Goal: Information Seeking & Learning: Learn about a topic

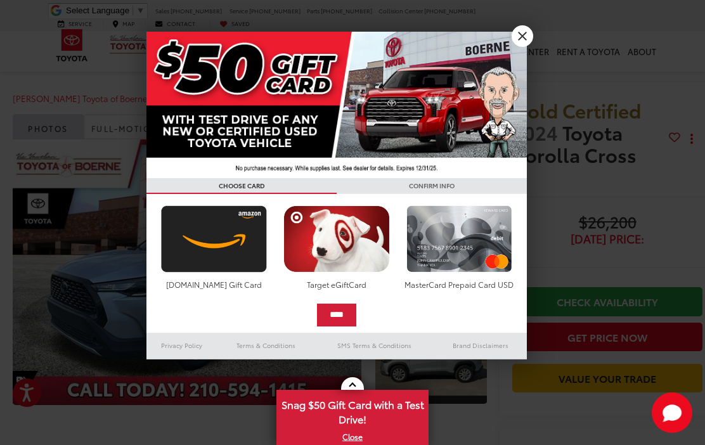
click at [518, 48] on img at bounding box center [336, 105] width 380 height 146
click at [525, 34] on link "X" at bounding box center [522, 36] width 22 height 22
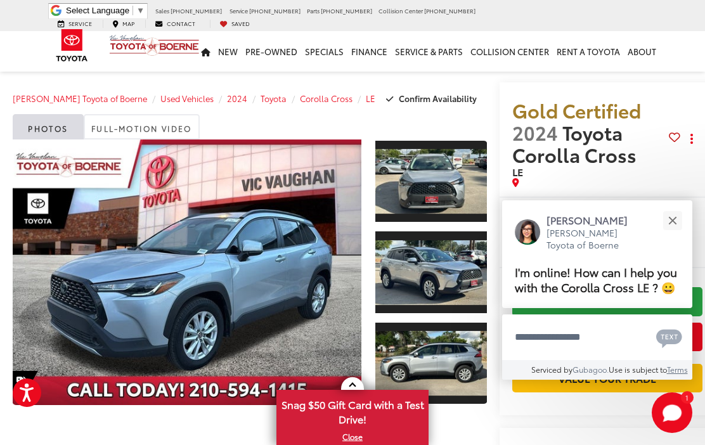
click at [674, 207] on button "Close" at bounding box center [671, 220] width 27 height 27
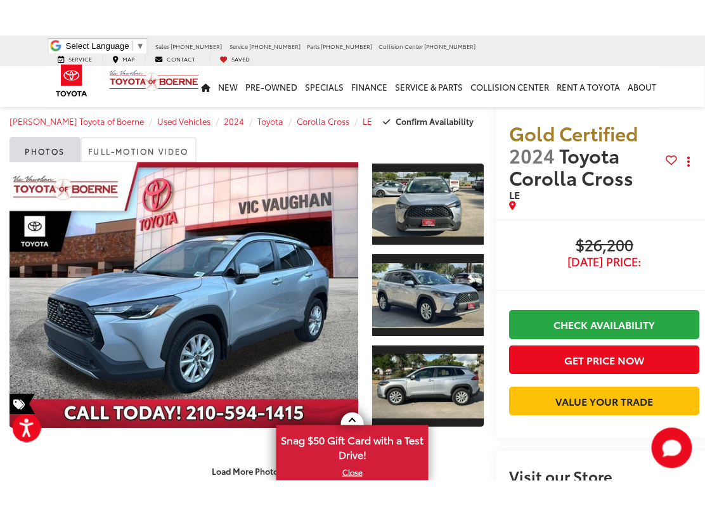
scroll to position [10, 3]
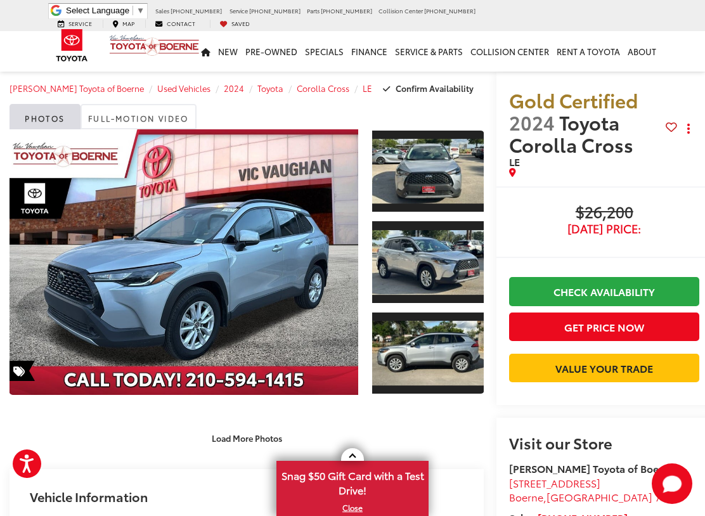
click at [205, 275] on link "Expand Photo 0" at bounding box center [184, 261] width 348 height 265
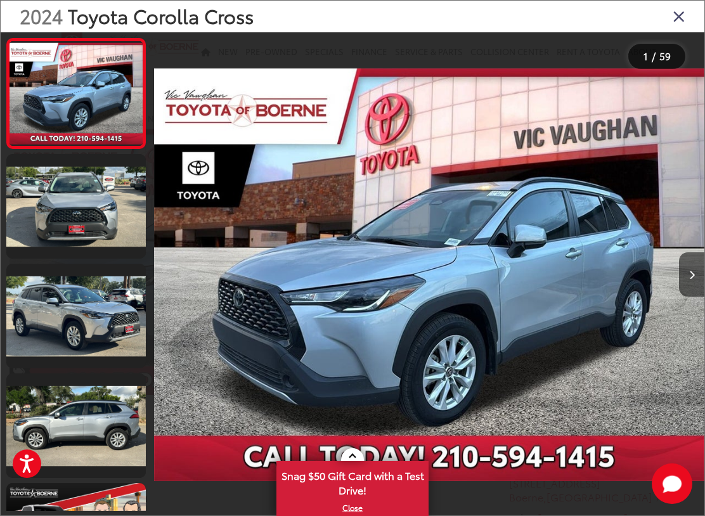
click at [687, 280] on button "Next image" at bounding box center [691, 274] width 25 height 44
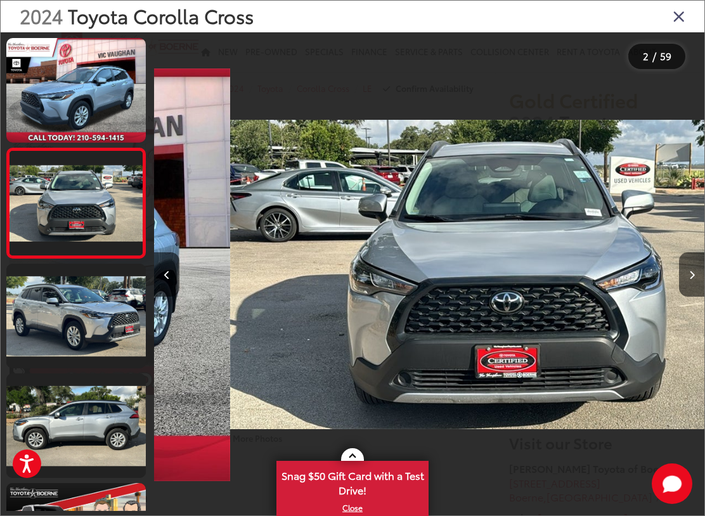
scroll to position [0, 550]
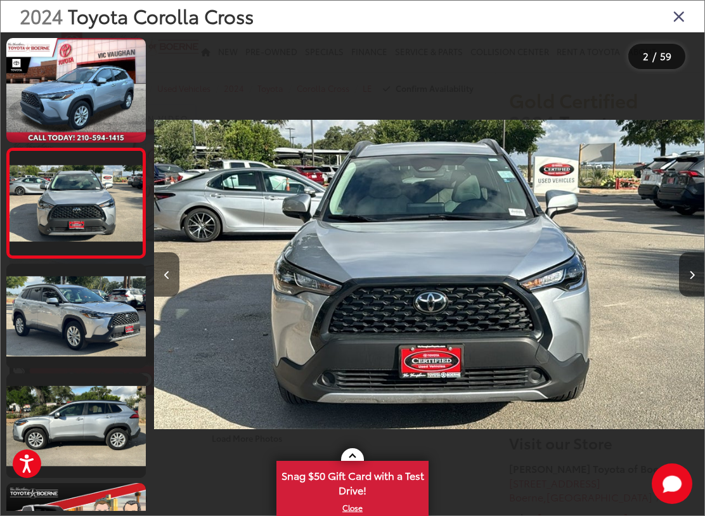
click at [698, 284] on button "Next image" at bounding box center [691, 274] width 25 height 44
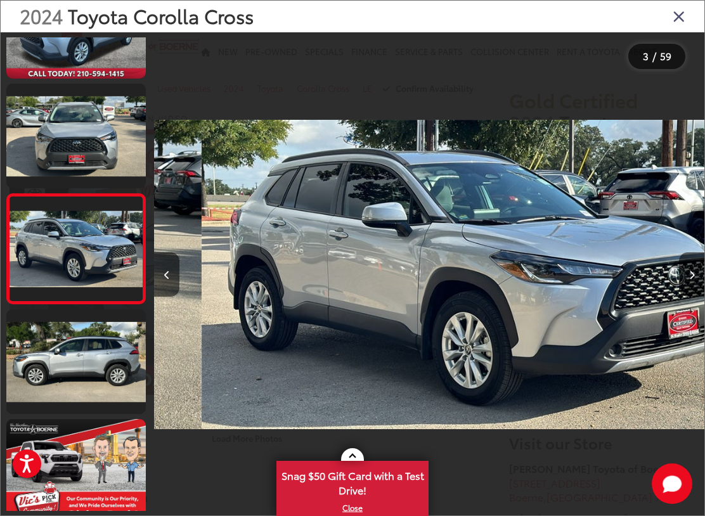
scroll to position [75, 0]
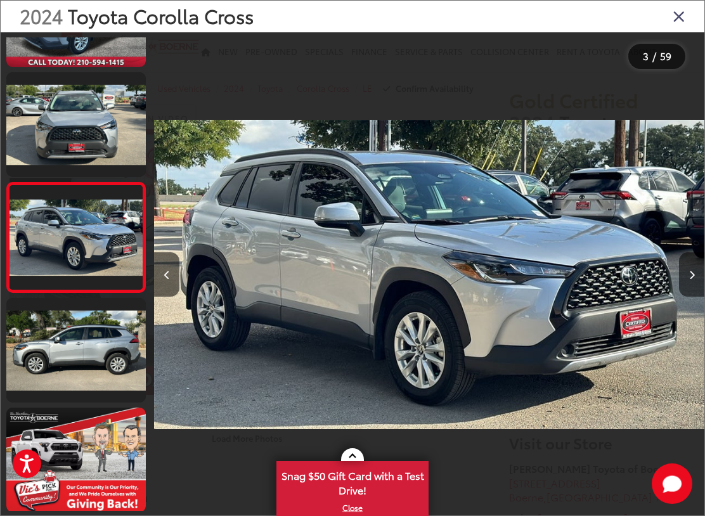
click at [694, 280] on button "Next image" at bounding box center [691, 274] width 25 height 44
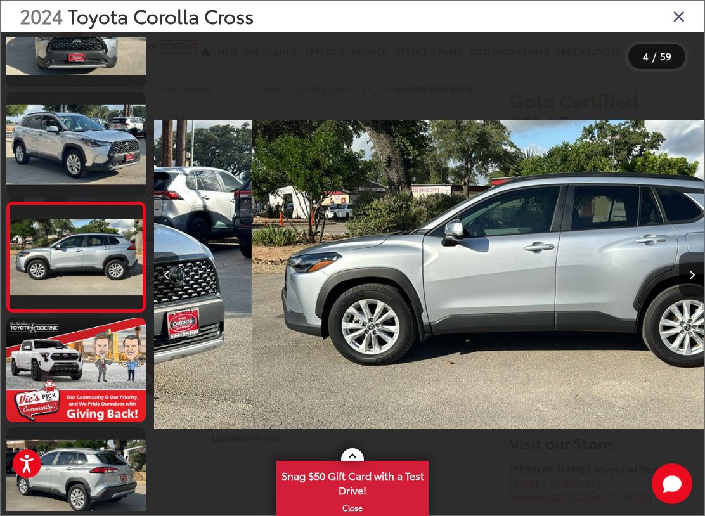
scroll to position [185, 0]
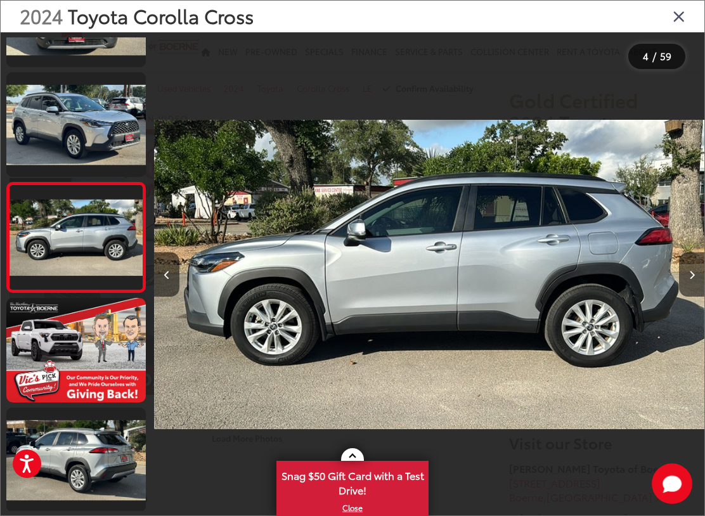
click at [698, 278] on button "Next image" at bounding box center [691, 274] width 25 height 44
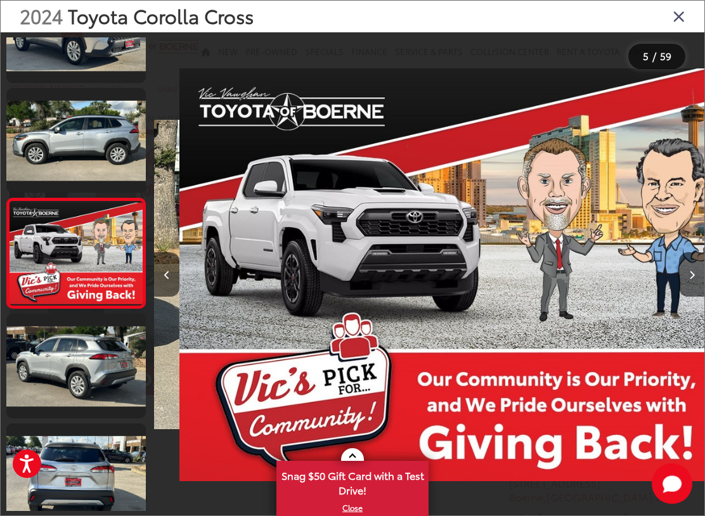
scroll to position [0, 2200]
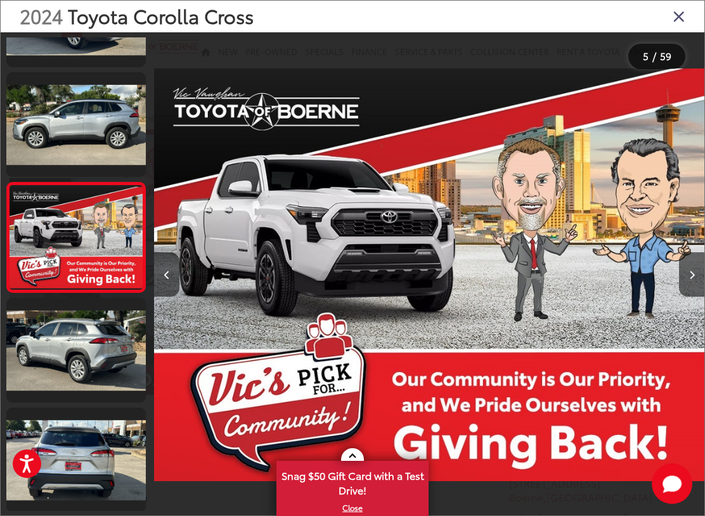
click at [700, 279] on button "Next image" at bounding box center [691, 274] width 25 height 44
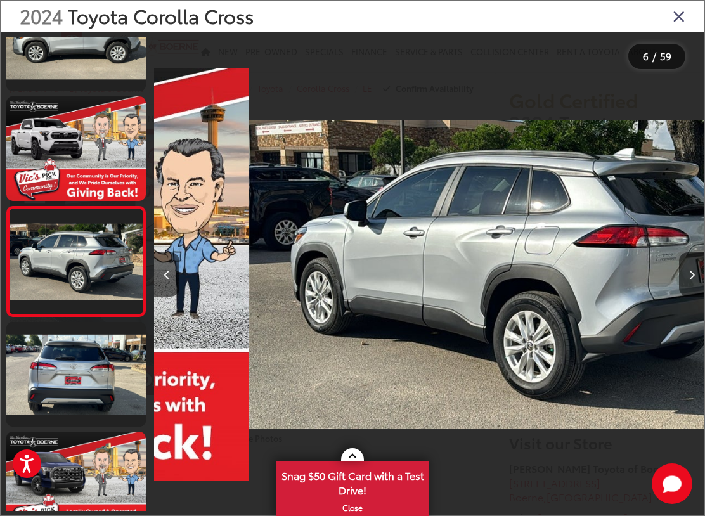
scroll to position [404, 0]
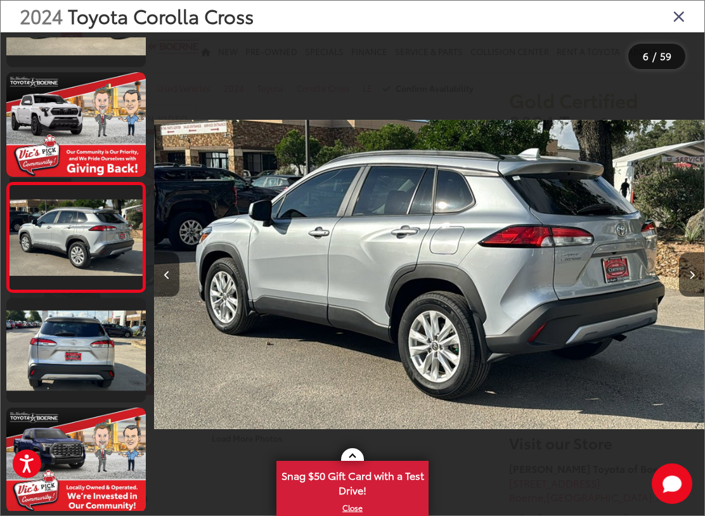
click at [697, 280] on button "Next image" at bounding box center [691, 274] width 25 height 44
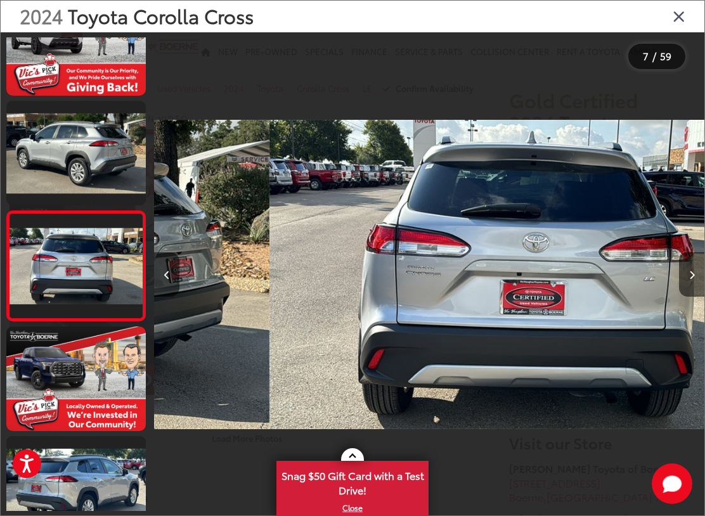
scroll to position [514, 0]
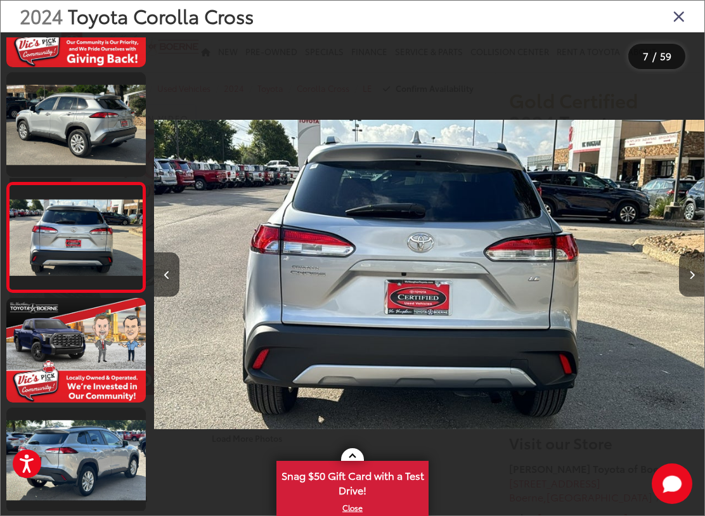
click at [697, 280] on button "Next image" at bounding box center [691, 274] width 25 height 44
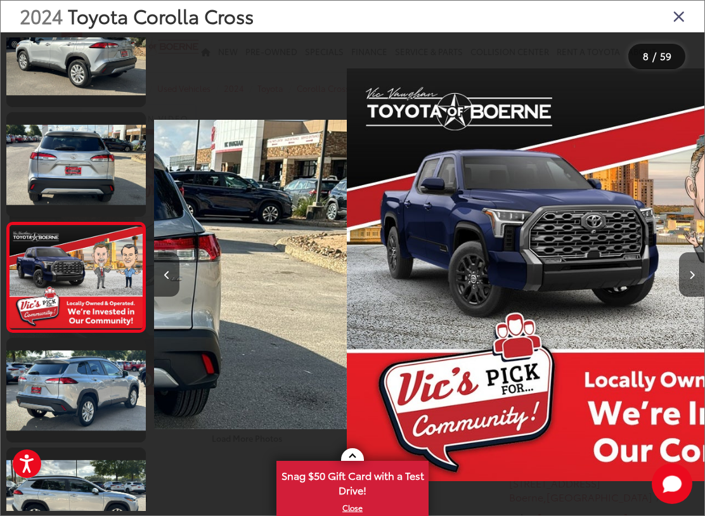
scroll to position [623, 0]
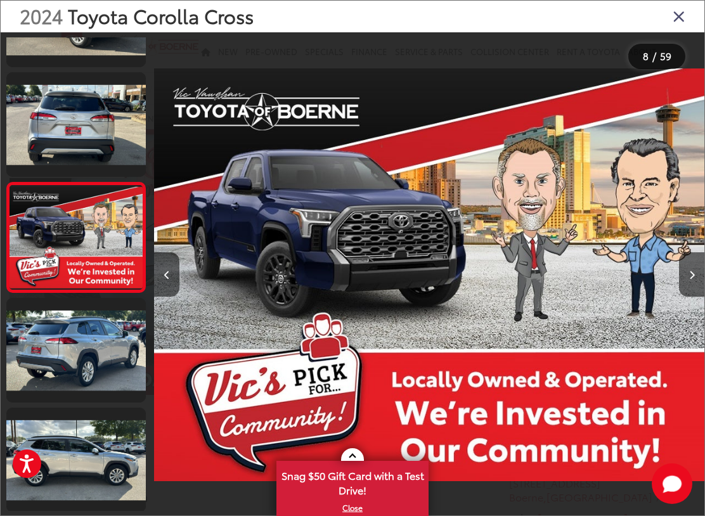
click at [702, 279] on button "Next image" at bounding box center [691, 274] width 25 height 44
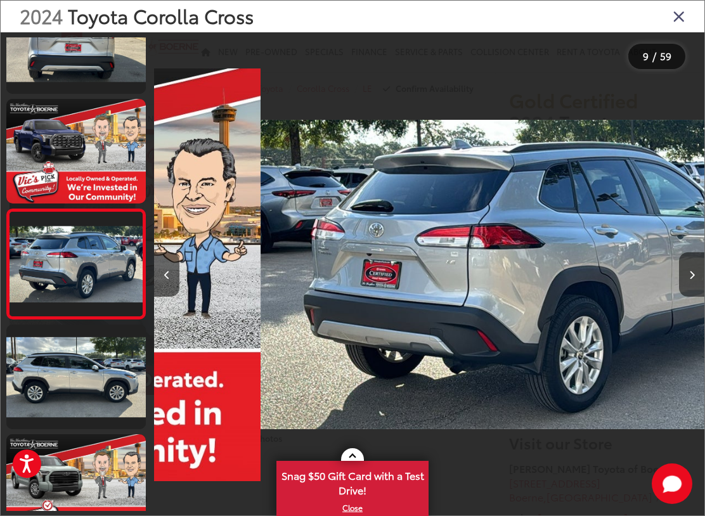
scroll to position [0, 0]
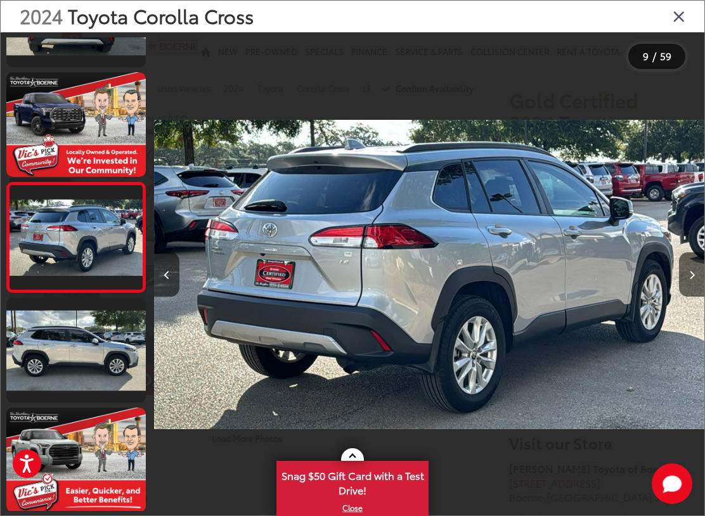
click at [697, 280] on button "Next image" at bounding box center [691, 274] width 25 height 44
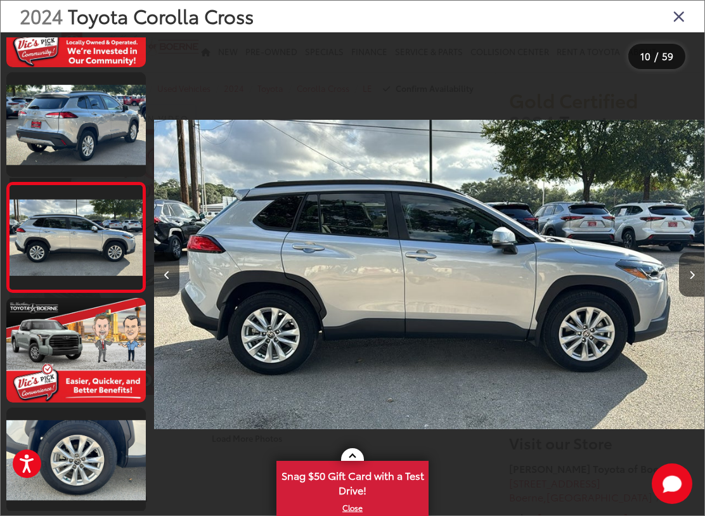
click at [693, 282] on button "Next image" at bounding box center [691, 274] width 25 height 44
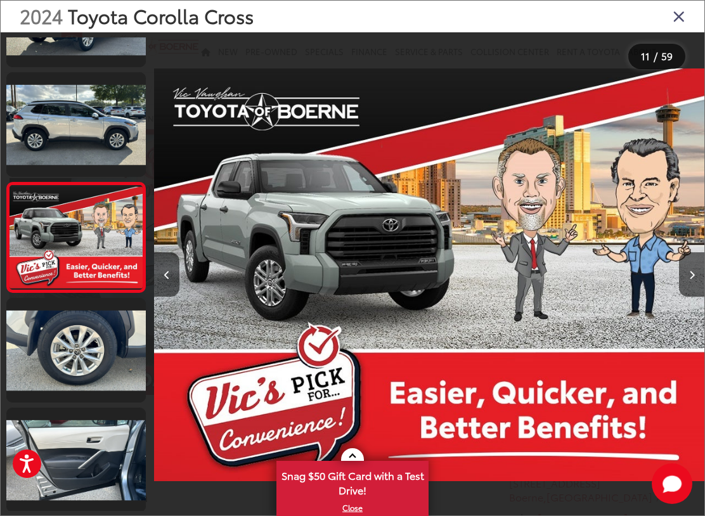
click at [697, 281] on button "Next image" at bounding box center [691, 274] width 25 height 44
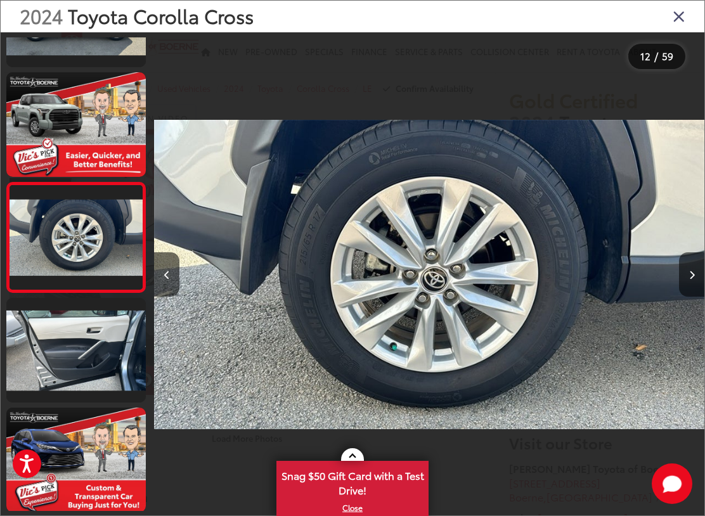
click at [697, 282] on button "Next image" at bounding box center [691, 274] width 25 height 44
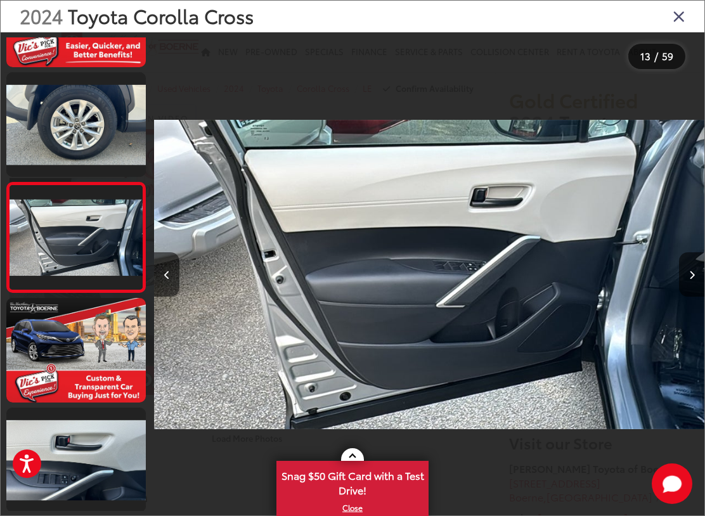
click at [697, 281] on button "Next image" at bounding box center [691, 274] width 25 height 44
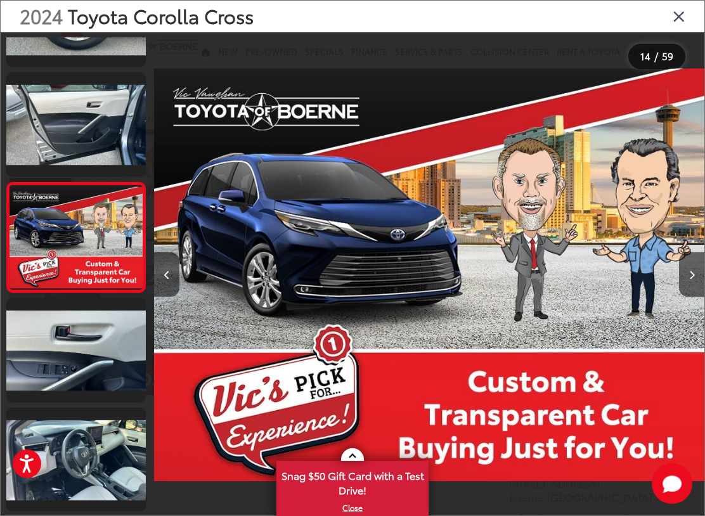
click at [693, 283] on button "Next image" at bounding box center [691, 274] width 25 height 44
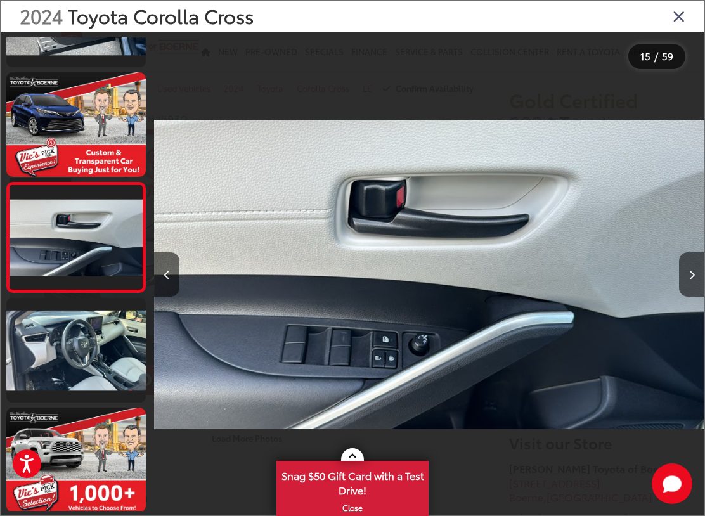
click at [695, 282] on button "Next image" at bounding box center [691, 274] width 25 height 44
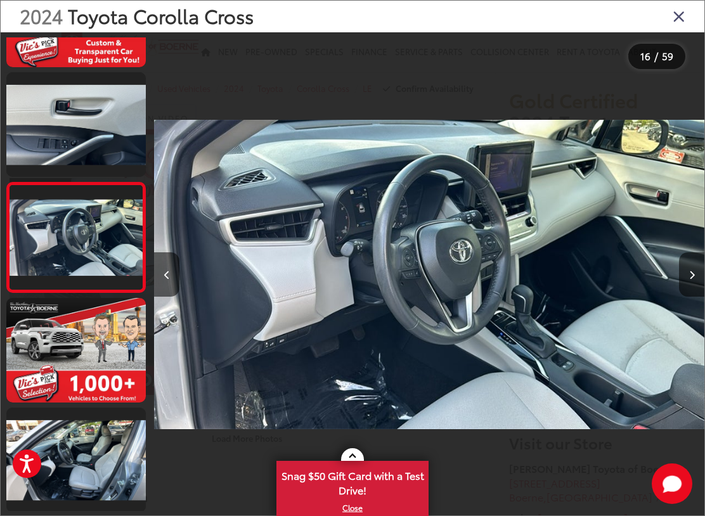
click at [698, 281] on button "Next image" at bounding box center [691, 274] width 25 height 44
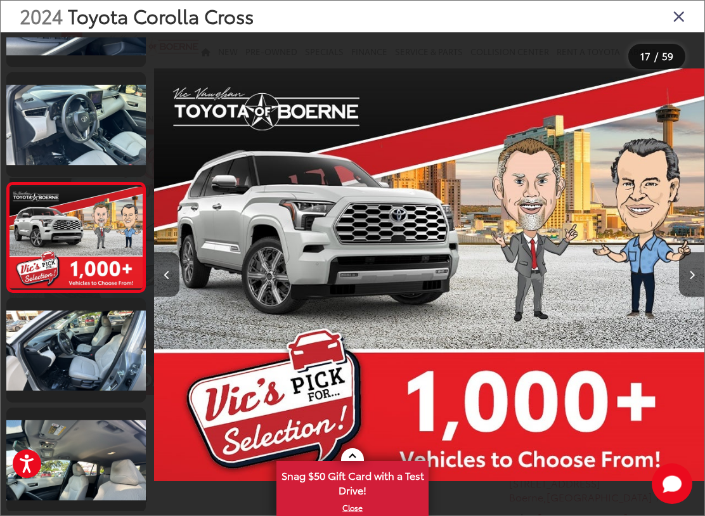
click at [699, 282] on button "Next image" at bounding box center [691, 274] width 25 height 44
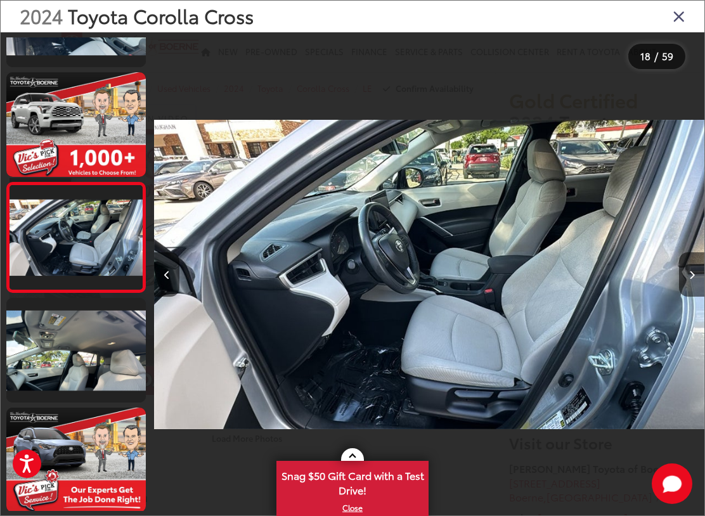
click at [698, 281] on button "Next image" at bounding box center [691, 274] width 25 height 44
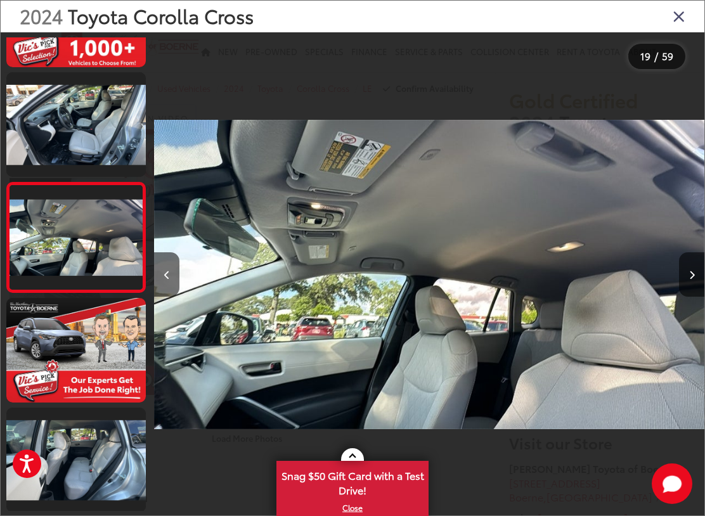
click at [700, 281] on button "Next image" at bounding box center [691, 274] width 25 height 44
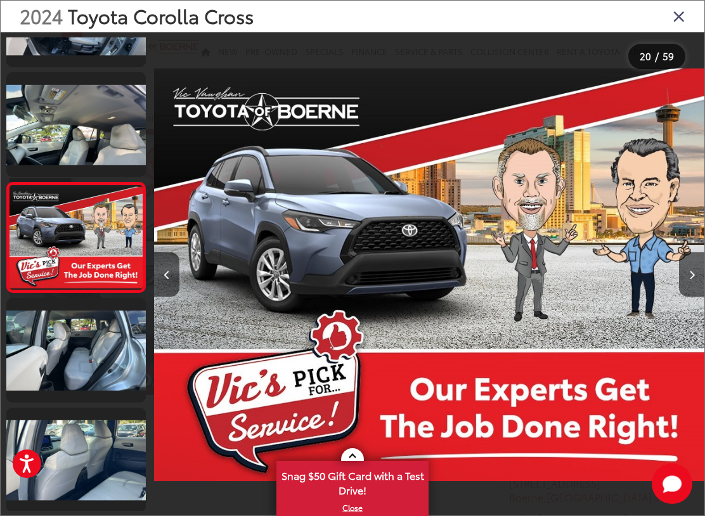
click at [698, 281] on button "Next image" at bounding box center [691, 274] width 25 height 44
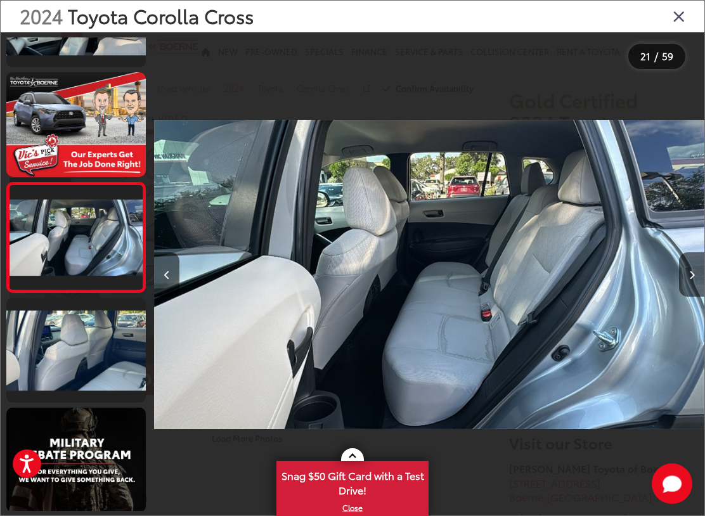
click at [698, 281] on button "Next image" at bounding box center [691, 274] width 25 height 44
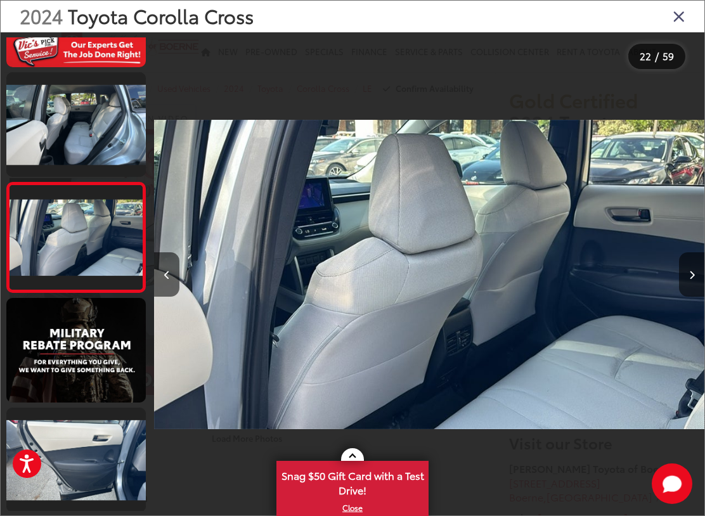
click at [698, 282] on button "Next image" at bounding box center [691, 274] width 25 height 44
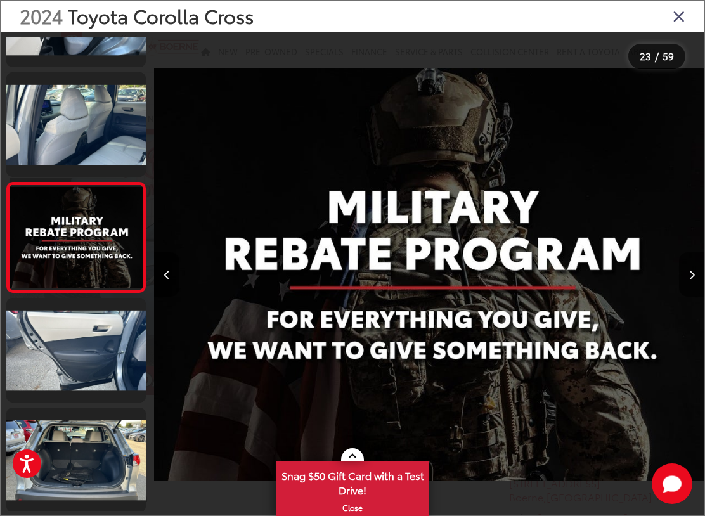
click at [699, 281] on button "Next image" at bounding box center [691, 274] width 25 height 44
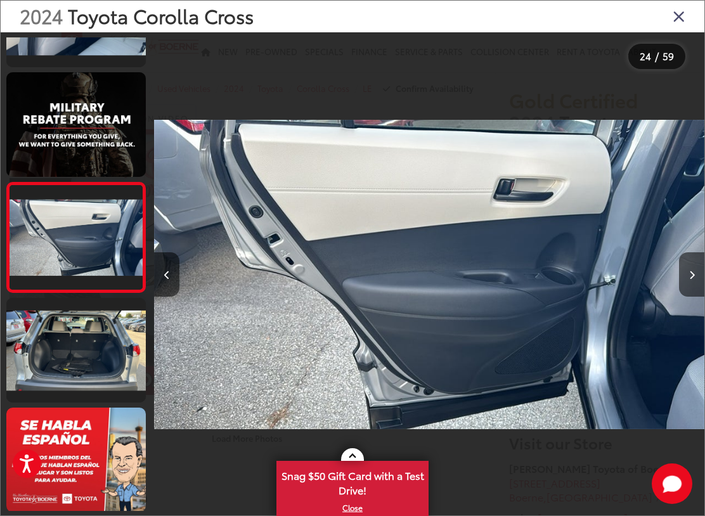
click at [698, 282] on button "Next image" at bounding box center [691, 274] width 25 height 44
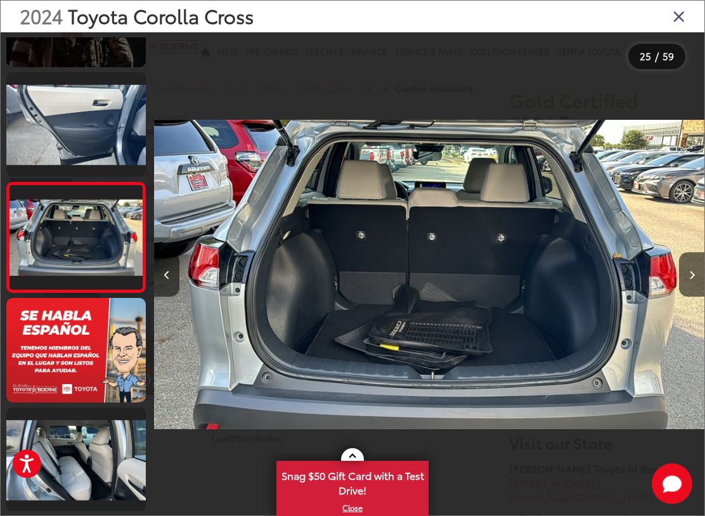
click at [701, 281] on button "Next image" at bounding box center [691, 274] width 25 height 44
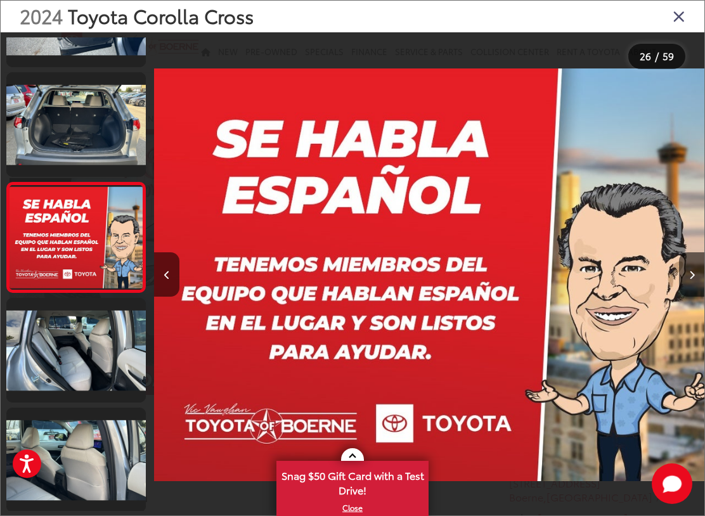
click at [167, 272] on icon "Previous image" at bounding box center [167, 275] width 6 height 9
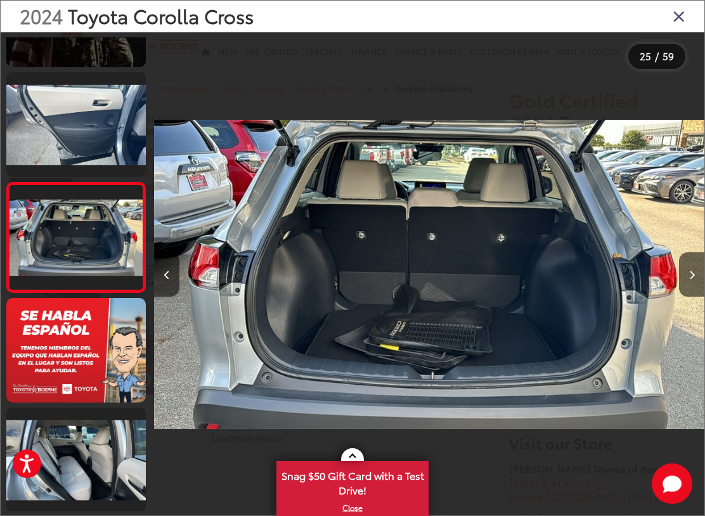
click at [701, 278] on button "Next image" at bounding box center [691, 274] width 25 height 44
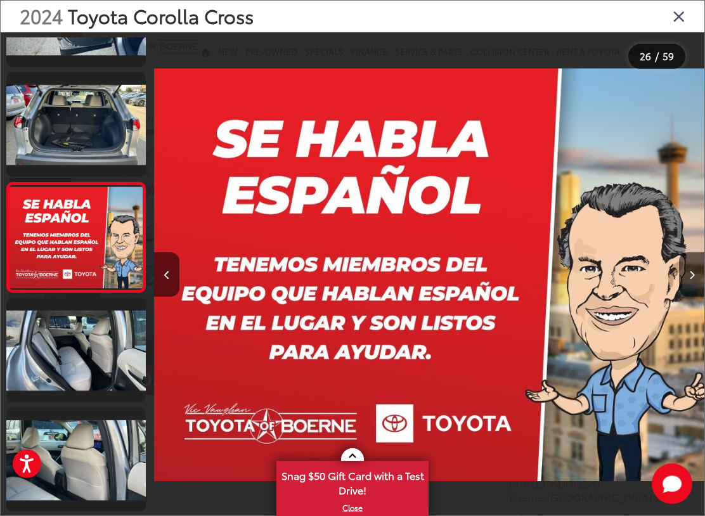
click at [692, 281] on button "Next image" at bounding box center [691, 274] width 25 height 44
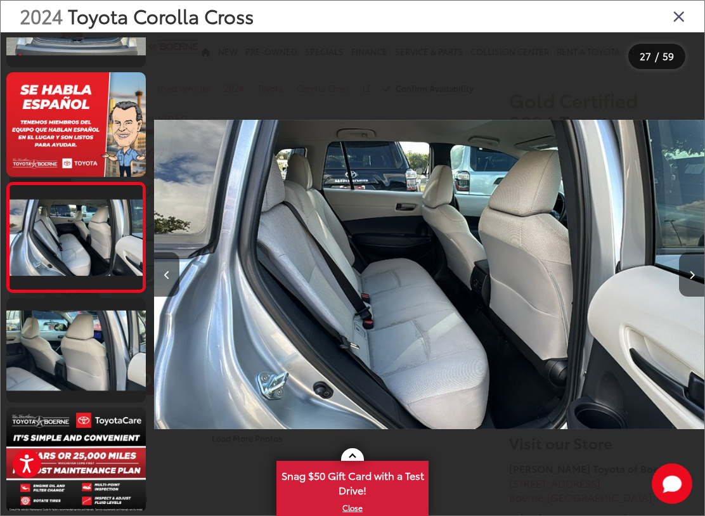
click at [703, 278] on button "Next image" at bounding box center [691, 274] width 25 height 44
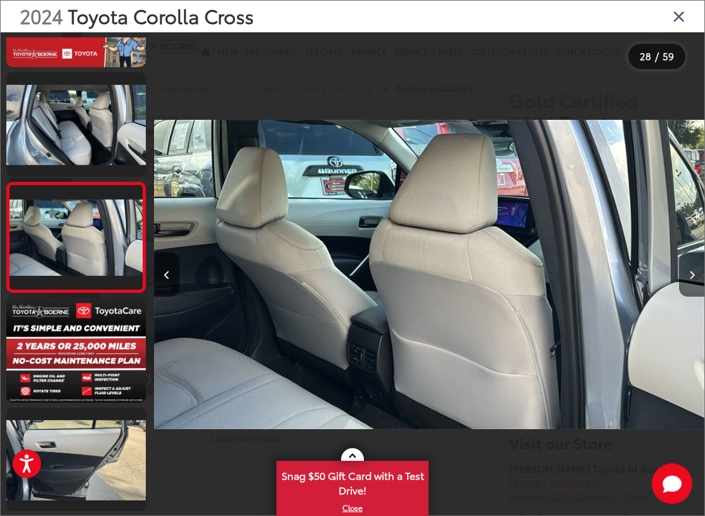
click at [698, 279] on button "Next image" at bounding box center [691, 274] width 25 height 44
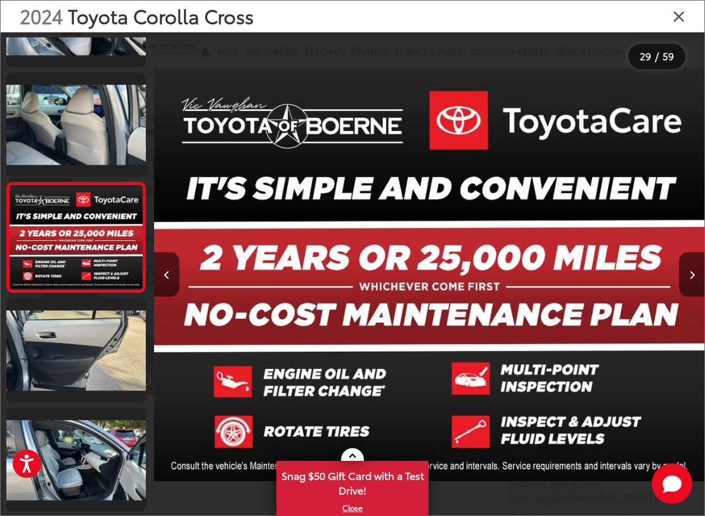
click at [694, 281] on button "Next image" at bounding box center [691, 274] width 25 height 44
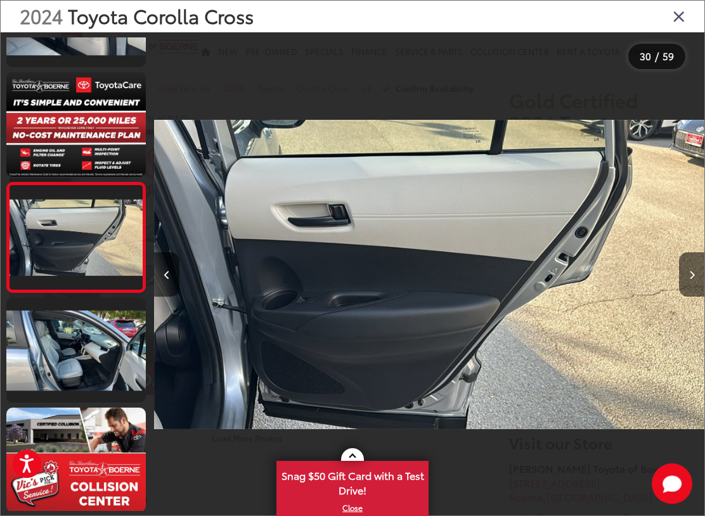
click at [700, 279] on button "Next image" at bounding box center [691, 274] width 25 height 44
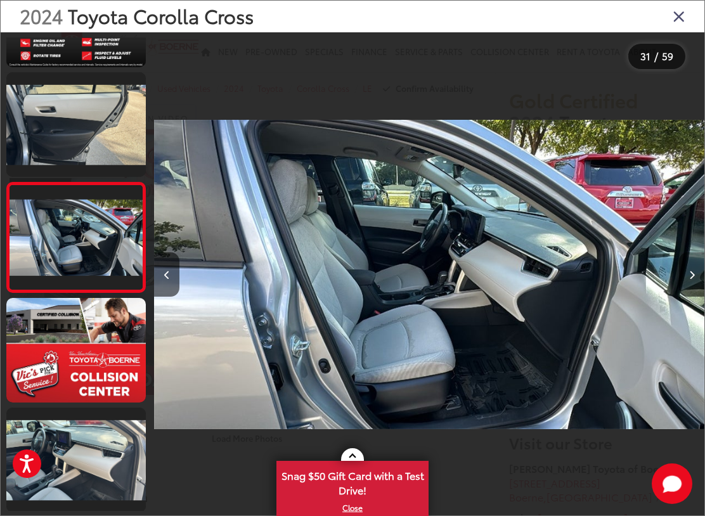
click at [701, 279] on button "Next image" at bounding box center [691, 274] width 25 height 44
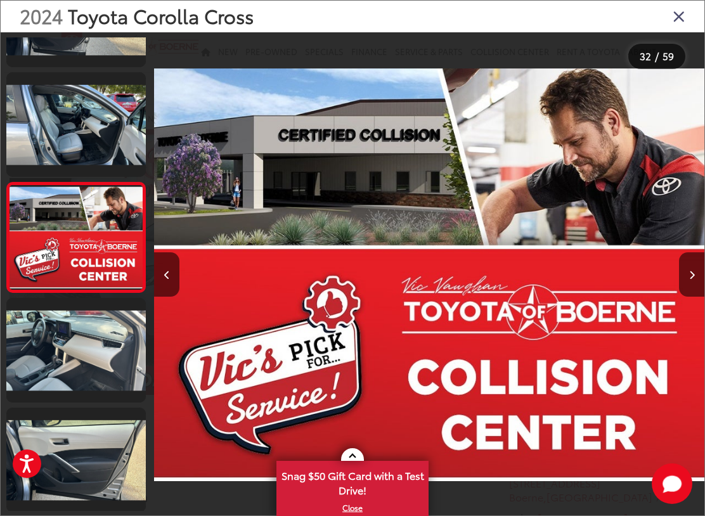
click at [698, 279] on button "Next image" at bounding box center [691, 274] width 25 height 44
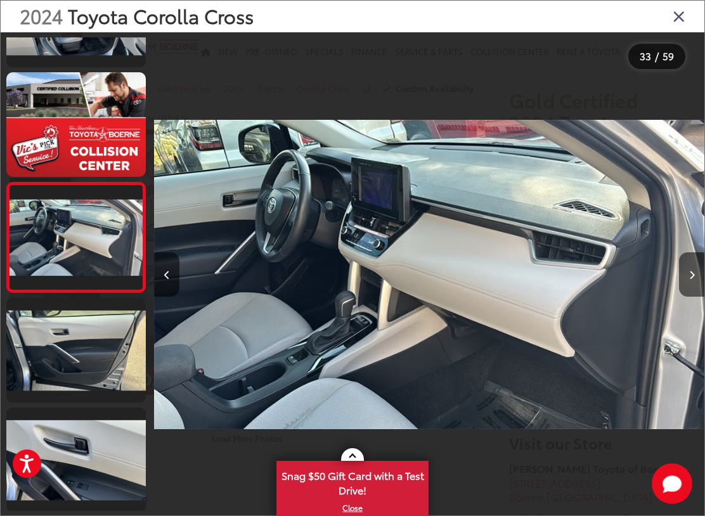
click at [692, 282] on button "Next image" at bounding box center [691, 274] width 25 height 44
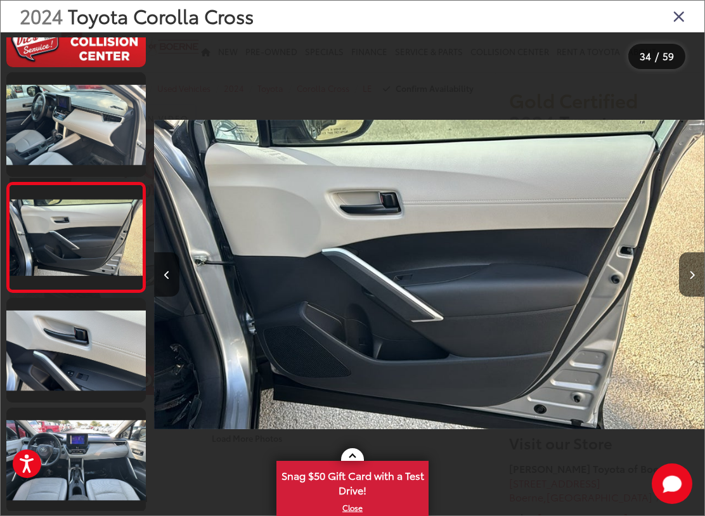
click at [701, 280] on button "Next image" at bounding box center [691, 274] width 25 height 44
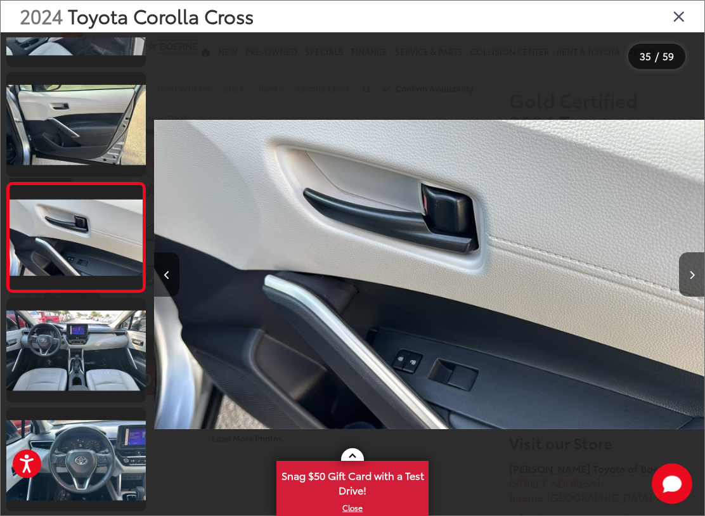
click at [689, 284] on button "Next image" at bounding box center [691, 274] width 25 height 44
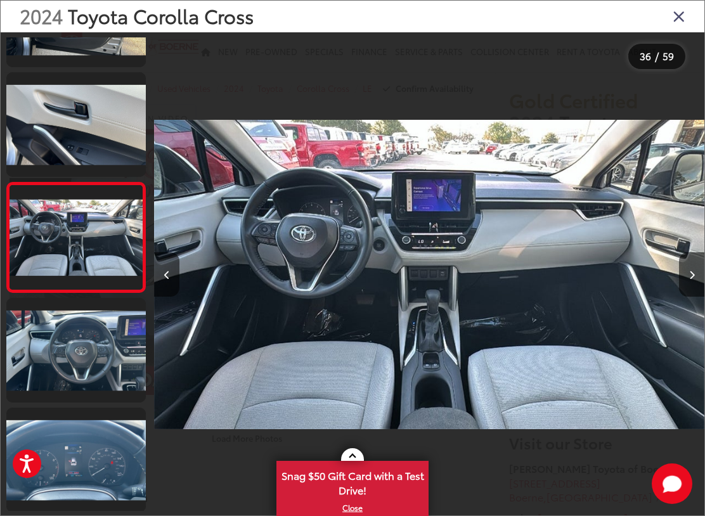
click at [683, 284] on button "Next image" at bounding box center [691, 274] width 25 height 44
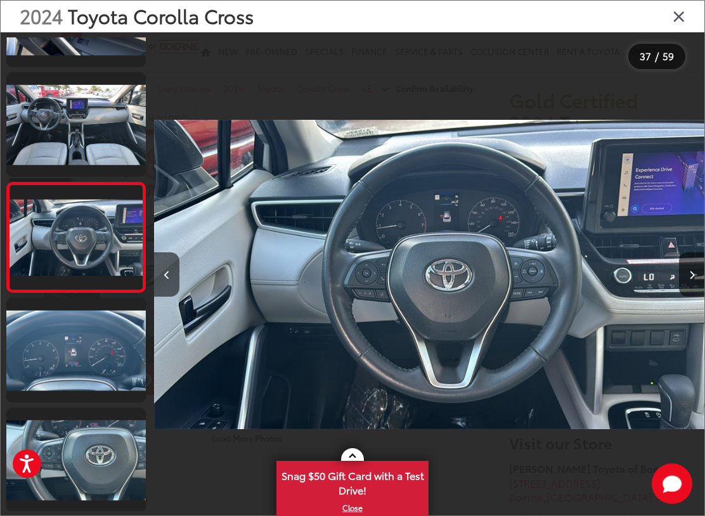
click at [697, 281] on button "Next image" at bounding box center [691, 274] width 25 height 44
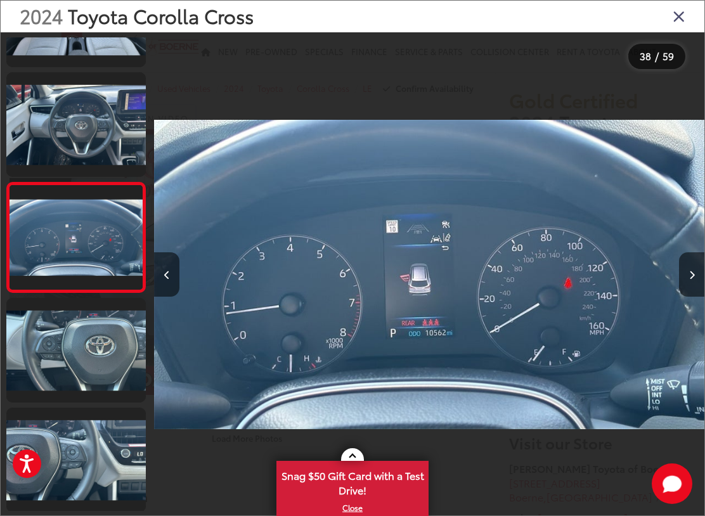
click at [697, 282] on button "Next image" at bounding box center [691, 274] width 25 height 44
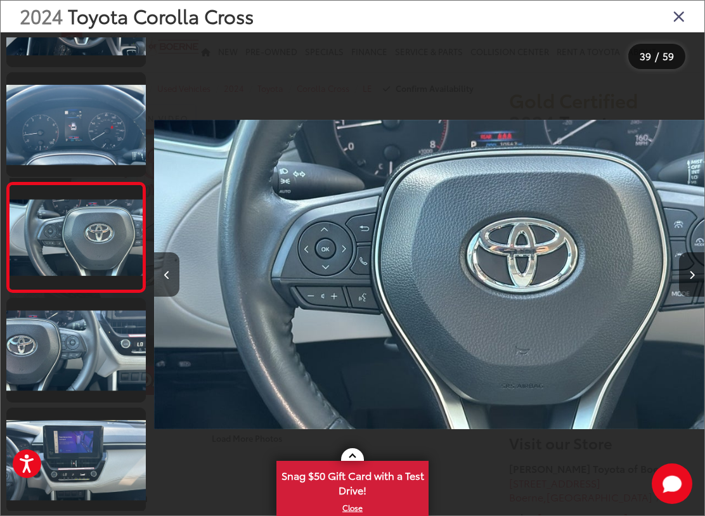
click at [696, 283] on button "Next image" at bounding box center [691, 274] width 25 height 44
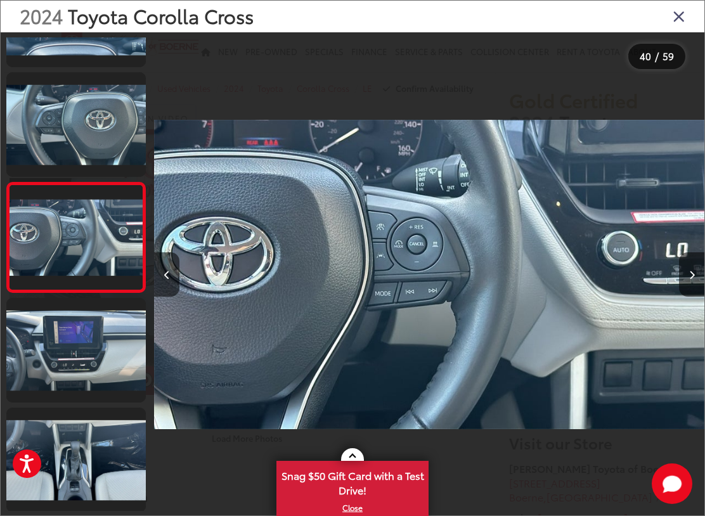
click at [700, 284] on button "Next image" at bounding box center [691, 274] width 25 height 44
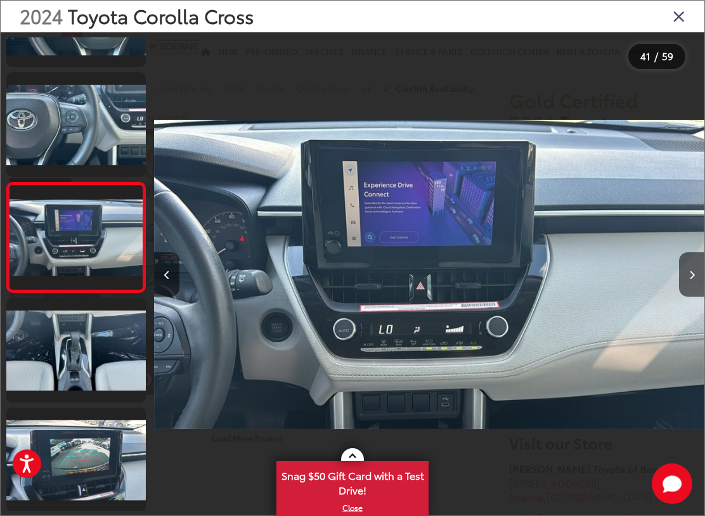
click at [688, 289] on button "Next image" at bounding box center [691, 274] width 25 height 44
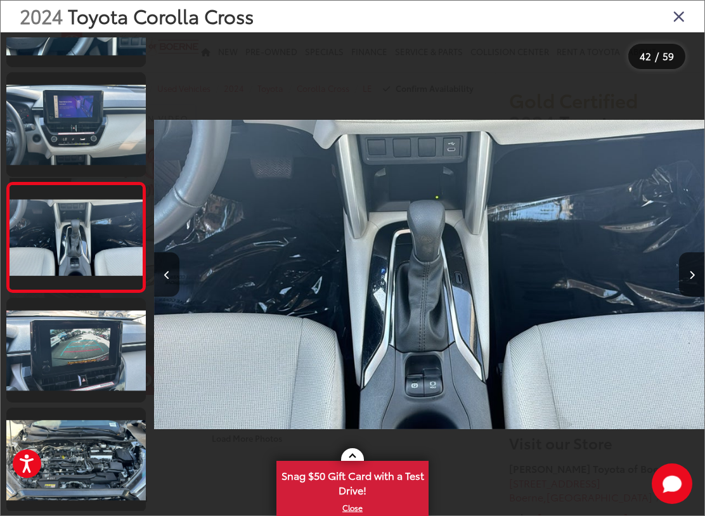
click at [698, 284] on button "Next image" at bounding box center [691, 274] width 25 height 44
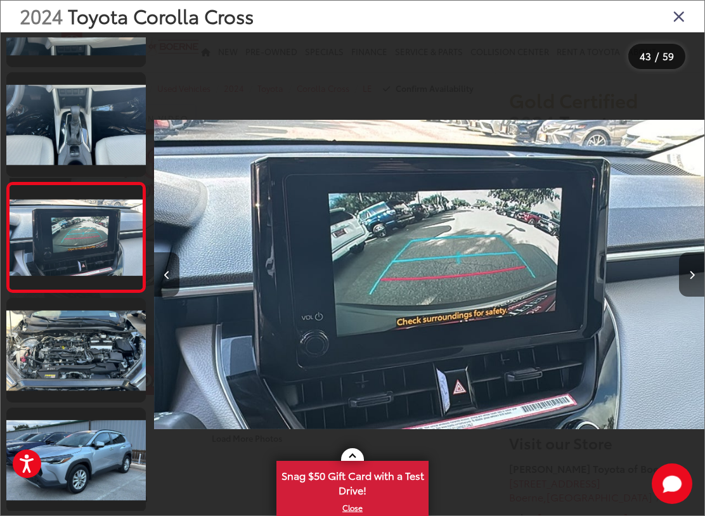
click at [699, 284] on button "Next image" at bounding box center [691, 274] width 25 height 44
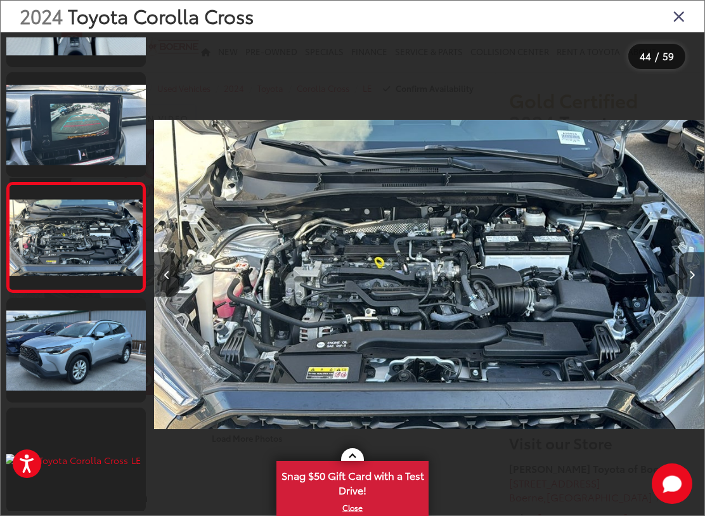
click at [701, 283] on button "Next image" at bounding box center [691, 274] width 25 height 44
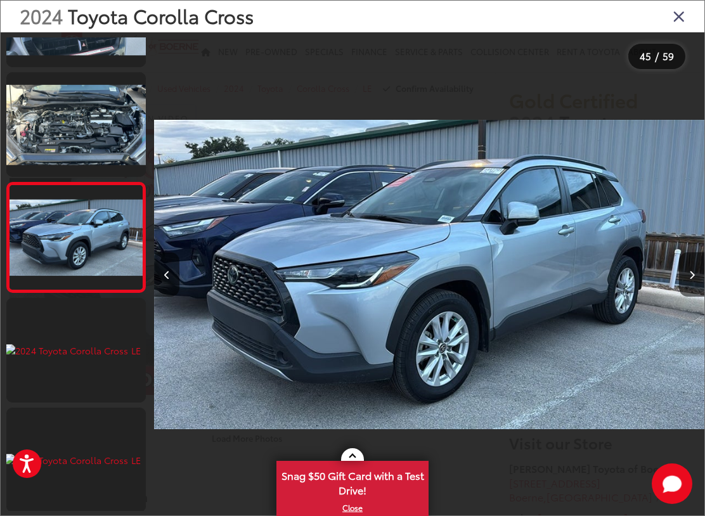
click at [702, 283] on button "Next image" at bounding box center [691, 274] width 25 height 44
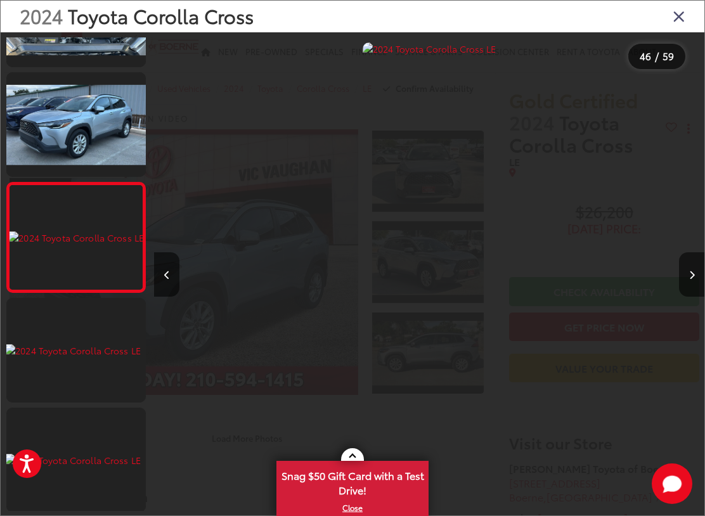
click at [177, 273] on button "Previous image" at bounding box center [166, 274] width 25 height 44
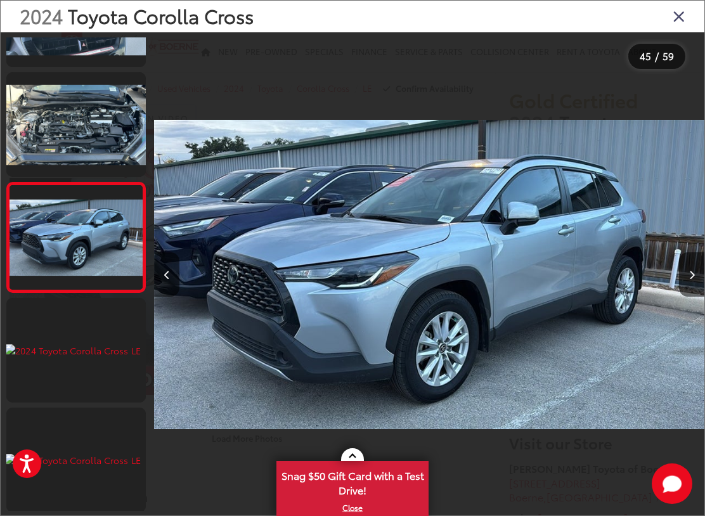
click at [677, 24] on icon "Close gallery" at bounding box center [678, 16] width 13 height 16
